Goal: Task Accomplishment & Management: Use online tool/utility

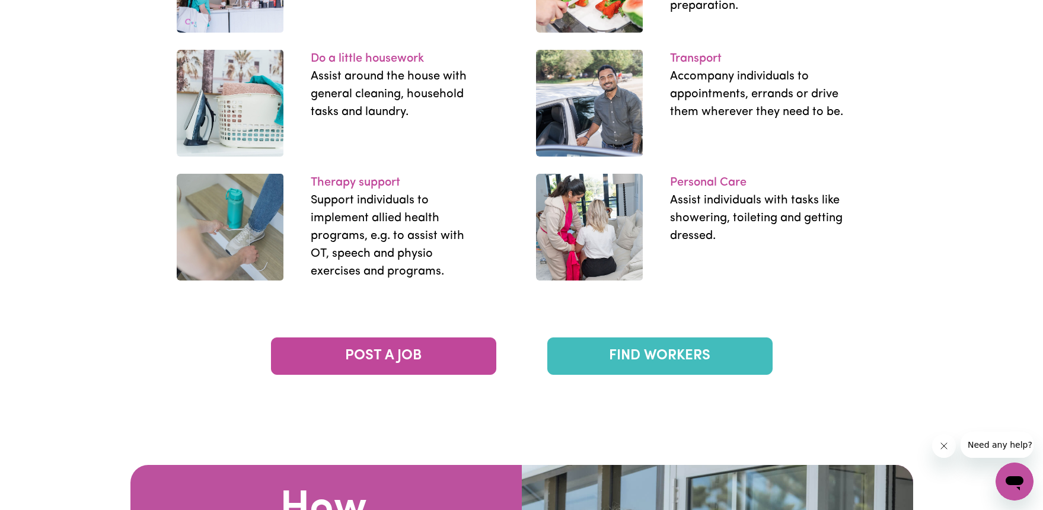
scroll to position [1856, 0]
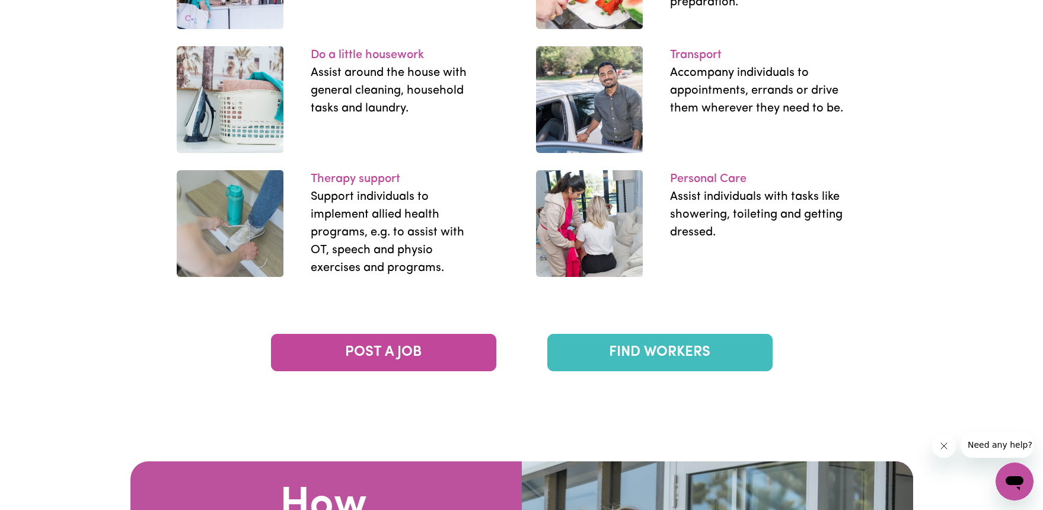
click at [678, 371] on div "POST A JOB FIND WORKERS" at bounding box center [521, 340] width 1043 height 71
click at [678, 364] on link "FIND WORKERS" at bounding box center [659, 352] width 225 height 37
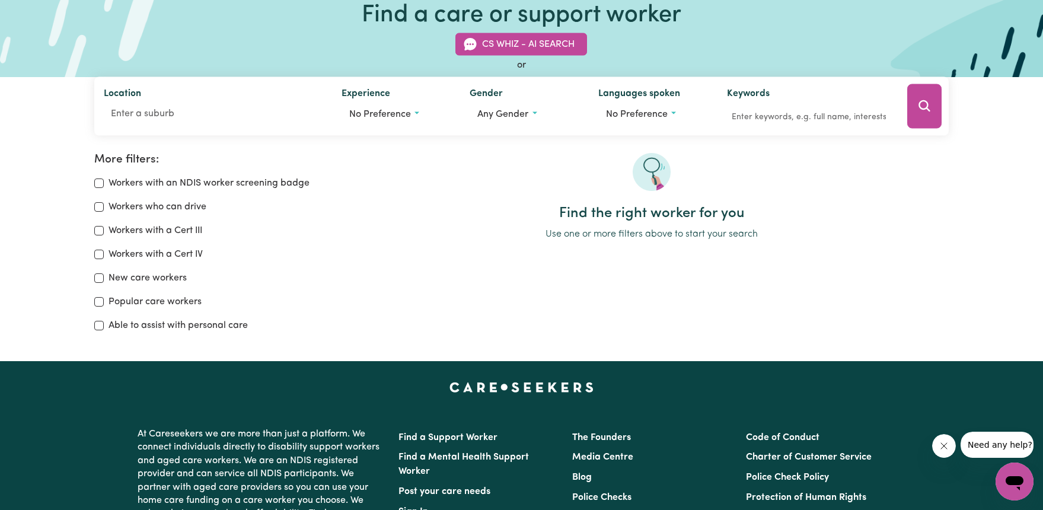
scroll to position [84, 0]
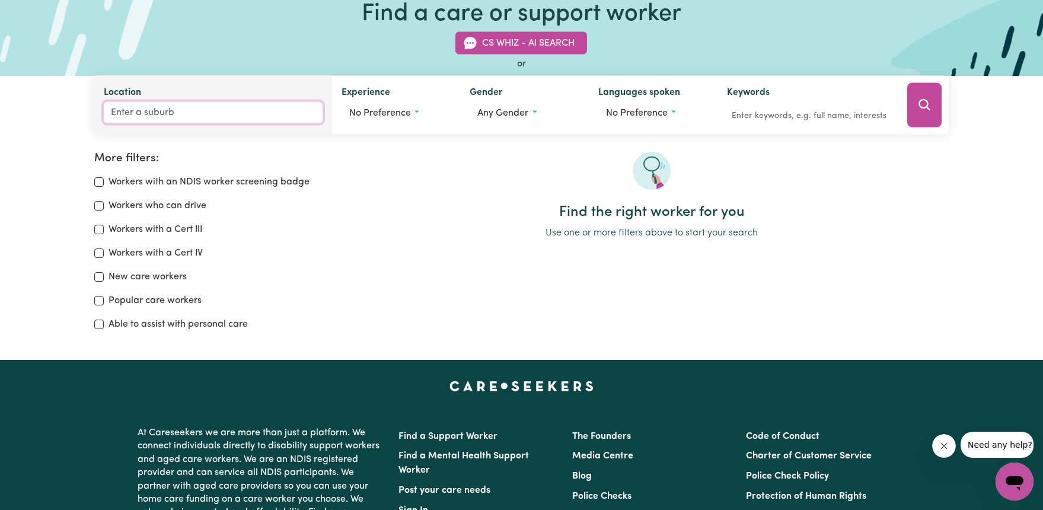
click at [151, 105] on input "Location" at bounding box center [213, 112] width 219 height 21
type input "N"
type input "BUR"
type input "BURAGWONDUC, [GEOGRAPHIC_DATA], 3858"
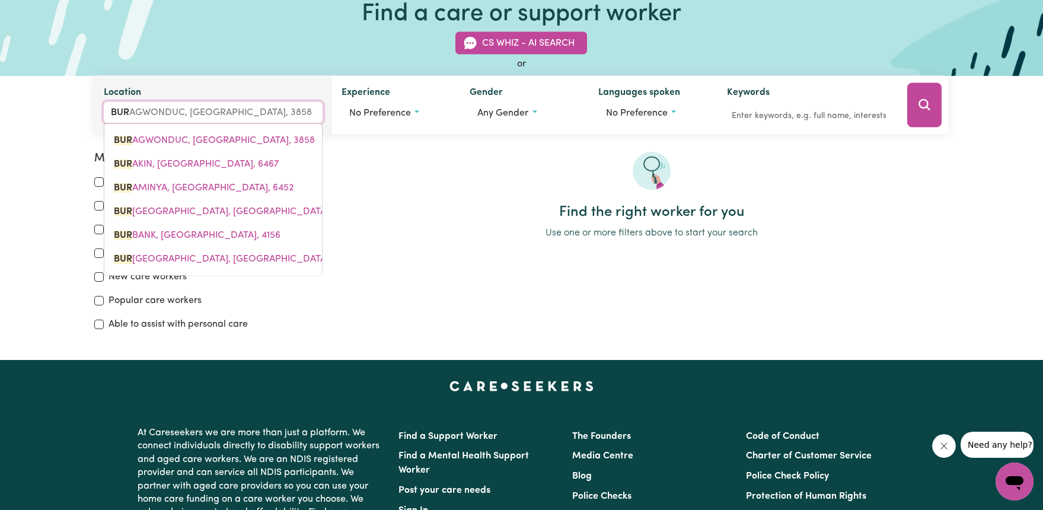
type input "BURP"
type input "BURPENG"
type input "BURPENGARY, [GEOGRAPHIC_DATA], 4505"
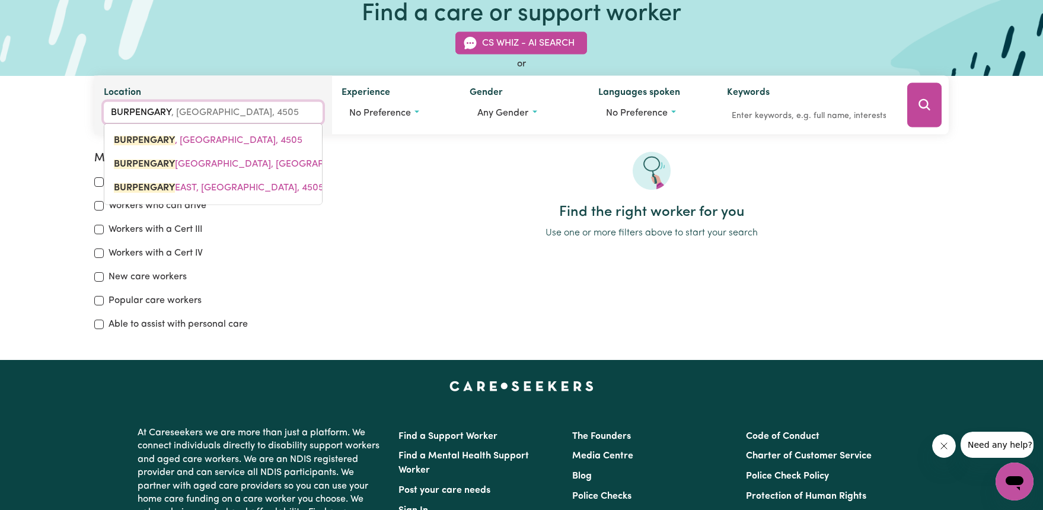
type input "BURPENGARY"
type input "BURPENGARY EAST"
type input "[GEOGRAPHIC_DATA], [GEOGRAPHIC_DATA], 4505"
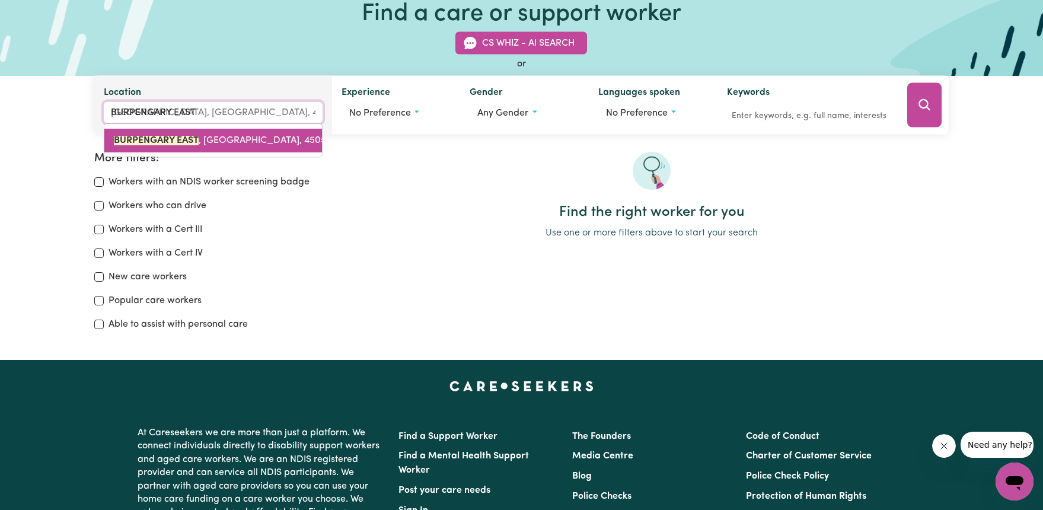
click at [136, 148] on link "[GEOGRAPHIC_DATA] , [GEOGRAPHIC_DATA], 4505" at bounding box center [213, 141] width 218 height 24
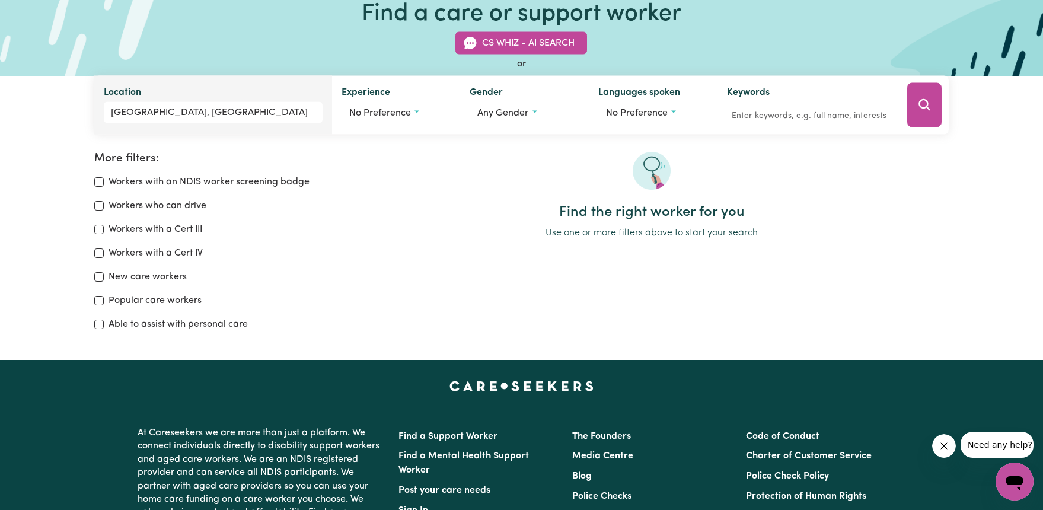
click at [101, 323] on input "Able to assist with personal care" at bounding box center [98, 324] width 9 height 9
checkbox input "true"
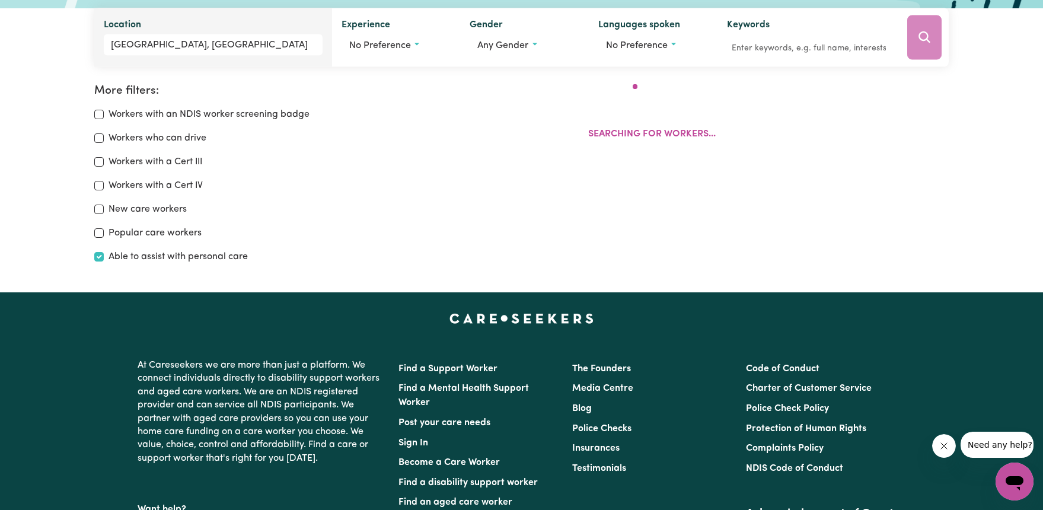
scroll to position [198, 0]
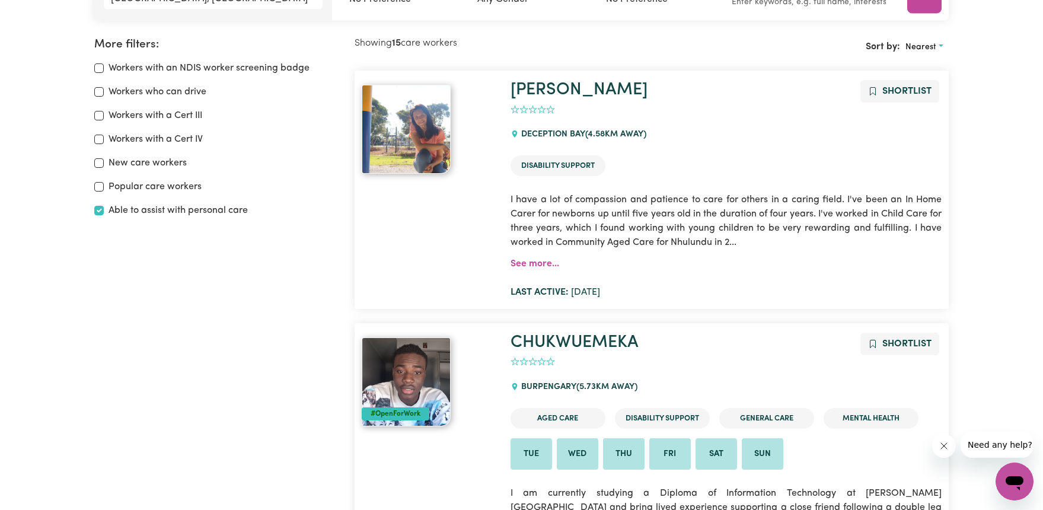
click at [105, 69] on div "Workers with an NDIS worker screening badge" at bounding box center [217, 68] width 247 height 14
click at [104, 68] on div "Workers with an NDIS worker screening badge" at bounding box center [217, 68] width 247 height 14
click at [98, 66] on input "Workers with an NDIS worker screening badge" at bounding box center [98, 67] width 9 height 9
checkbox input "true"
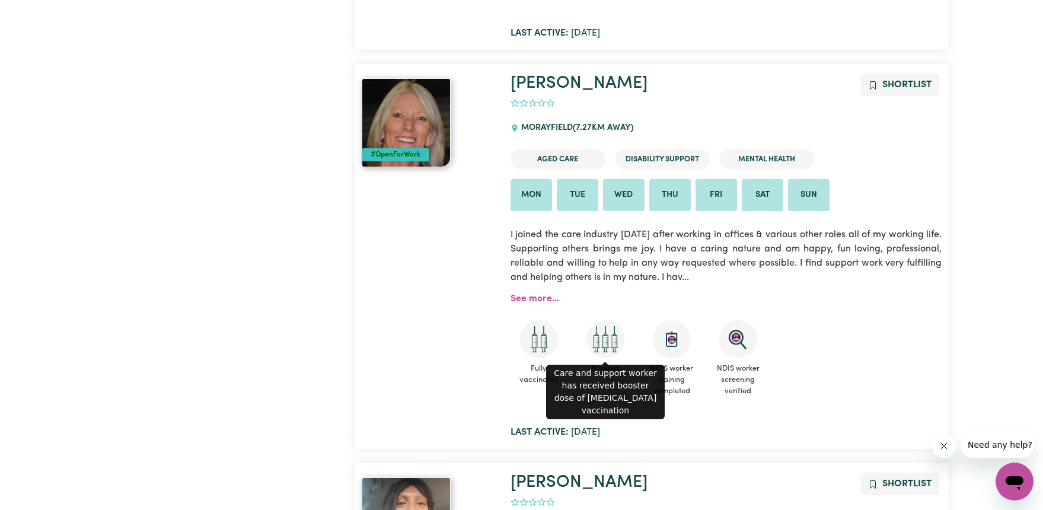
scroll to position [640, 0]
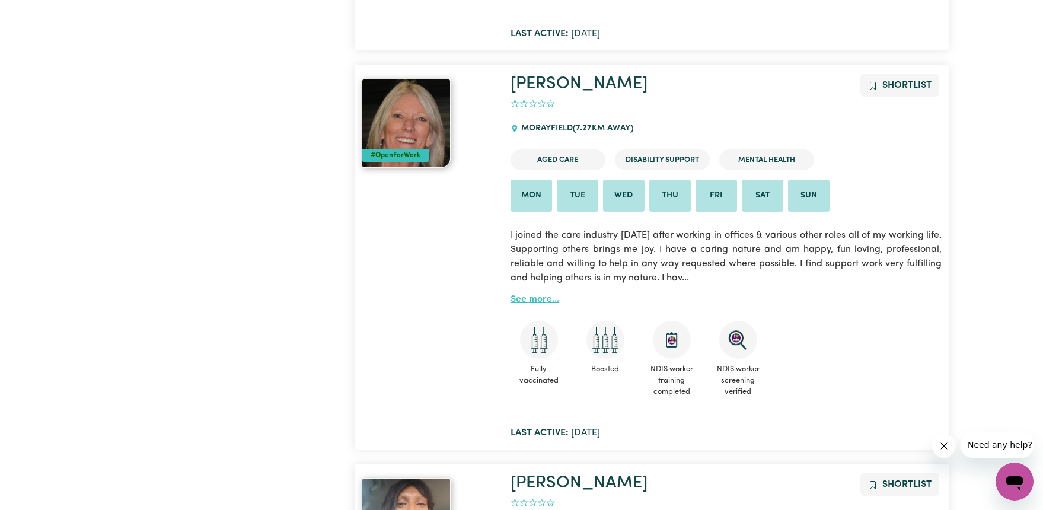
click at [544, 295] on link "See more..." at bounding box center [535, 299] width 49 height 9
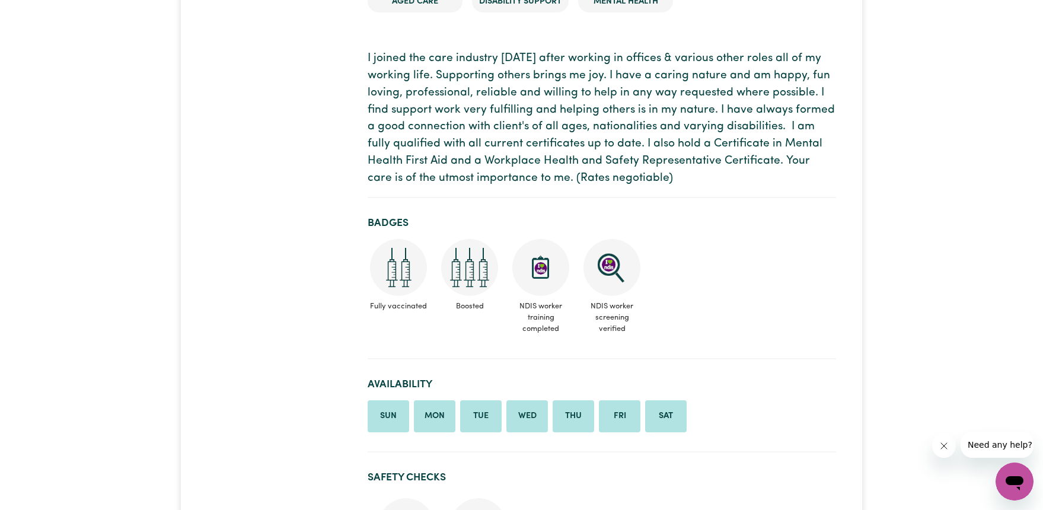
scroll to position [251, 0]
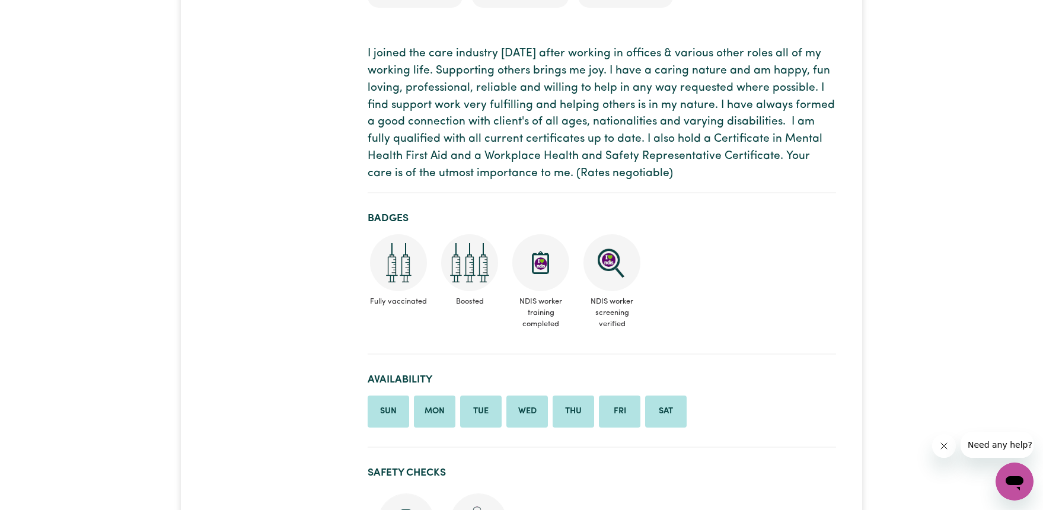
click at [652, 400] on li "Sat" at bounding box center [666, 412] width 42 height 32
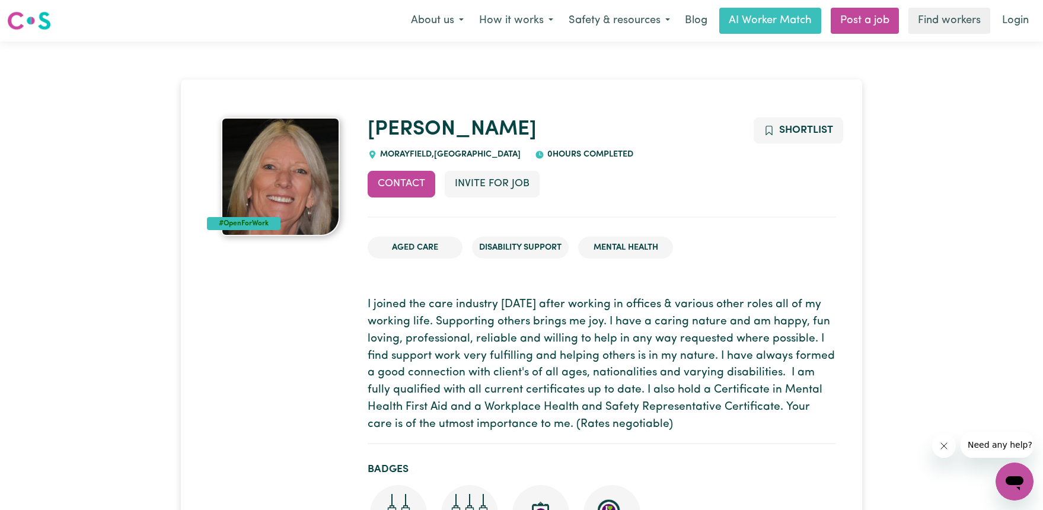
scroll to position [0, 0]
